Goal: Navigation & Orientation: Find specific page/section

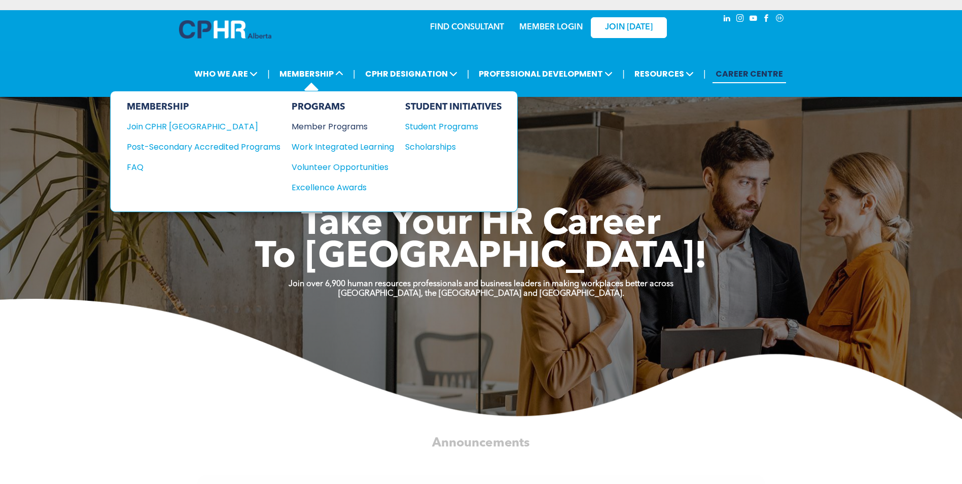
click at [361, 124] on div "Member Programs" at bounding box center [337, 126] width 92 height 13
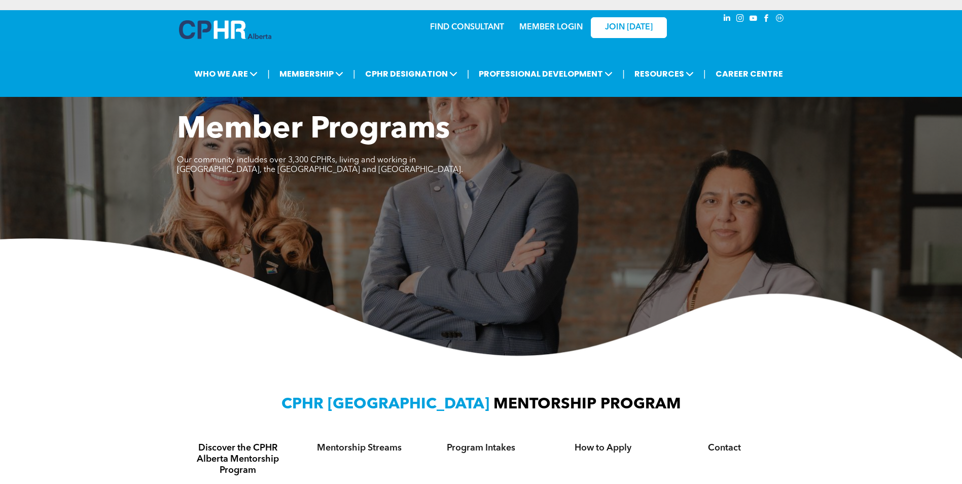
click at [559, 27] on link "MEMBER LOGIN" at bounding box center [550, 27] width 63 height 8
click at [556, 26] on link "MEMBER LOGIN" at bounding box center [550, 27] width 63 height 8
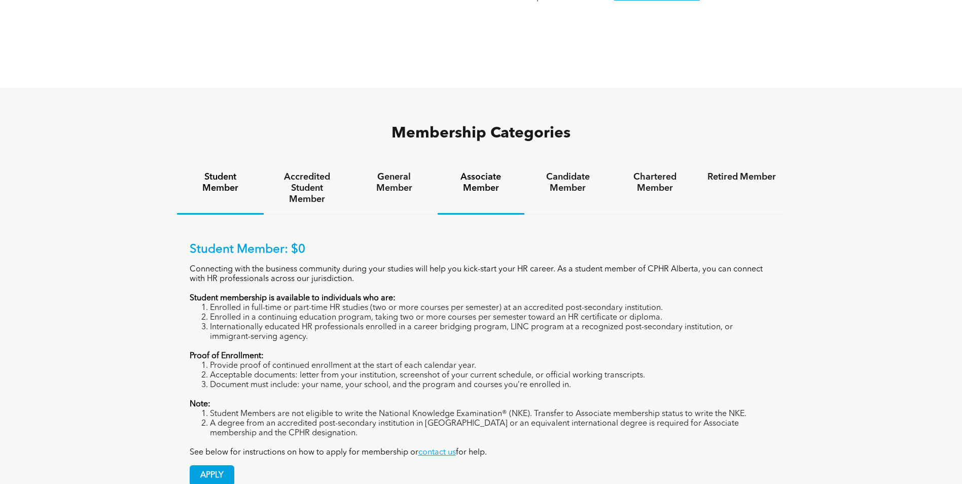
scroll to position [642, 0]
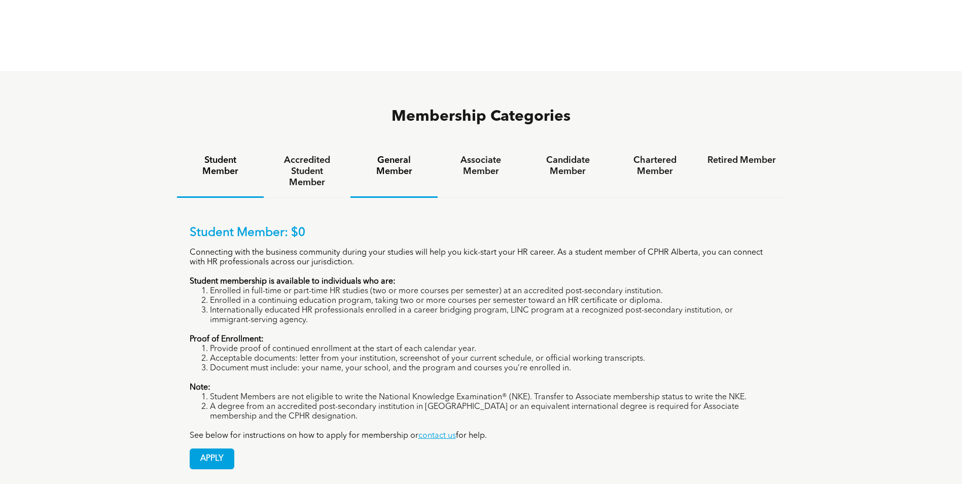
click at [390, 155] on h4 "General Member" at bounding box center [393, 166] width 68 height 22
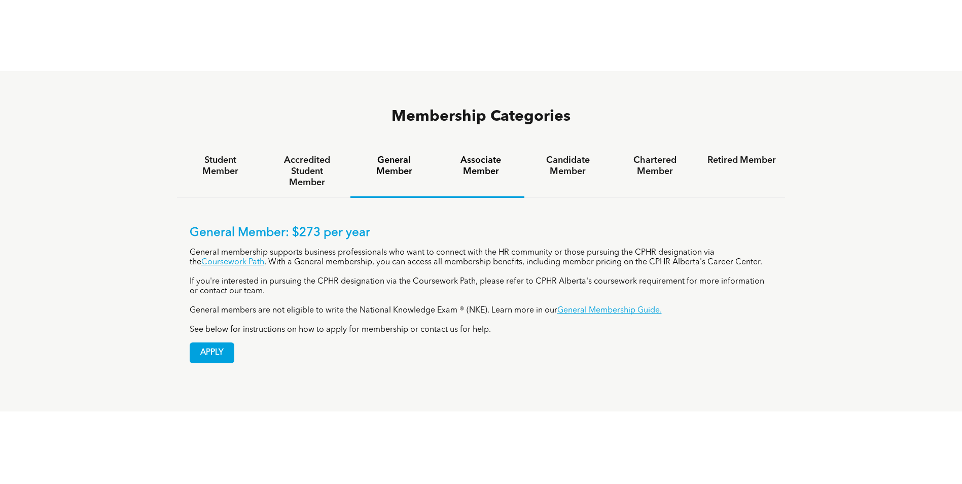
click at [476, 155] on h4 "Associate Member" at bounding box center [481, 166] width 68 height 22
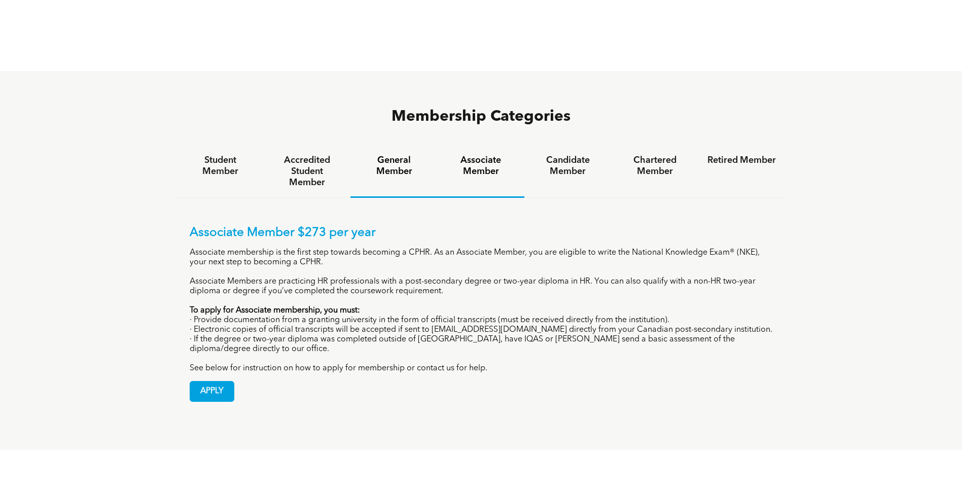
click at [397, 145] on div "General Member" at bounding box center [393, 171] width 87 height 52
